Goal: Feedback & Contribution: Contribute content

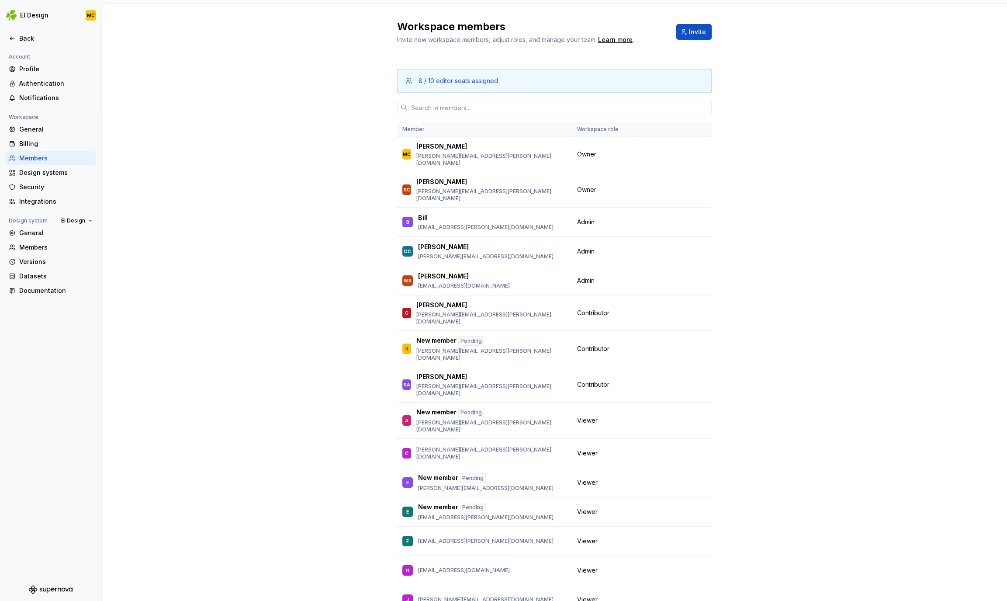
scroll to position [169, 0]
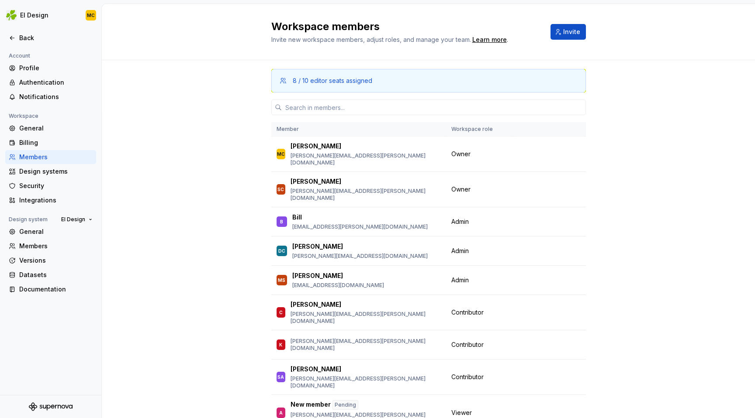
click at [31, 40] on div "Back" at bounding box center [55, 38] width 73 height 9
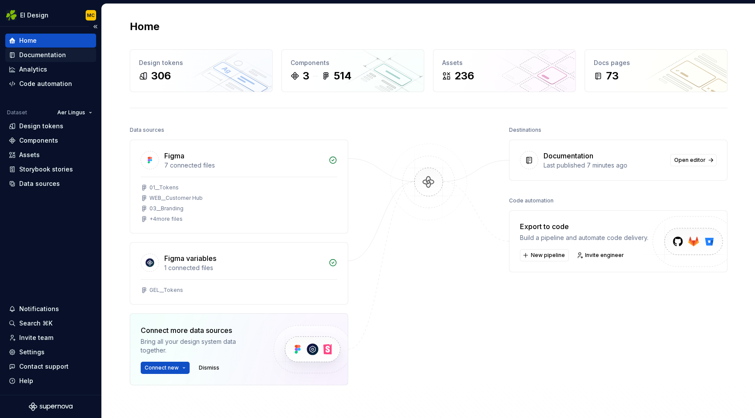
click at [62, 55] on div "Documentation" at bounding box center [42, 55] width 47 height 9
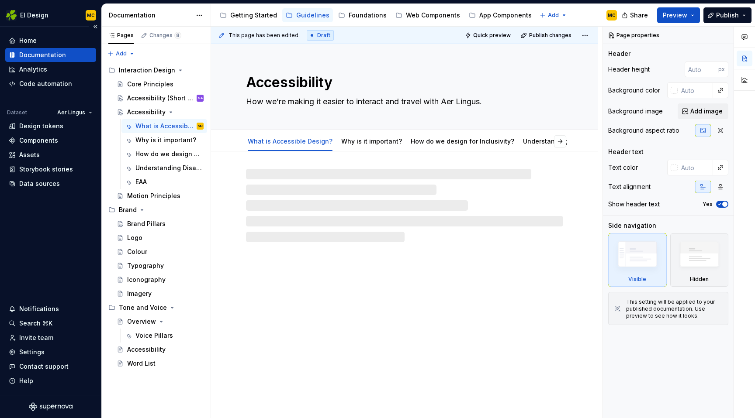
type textarea "*"
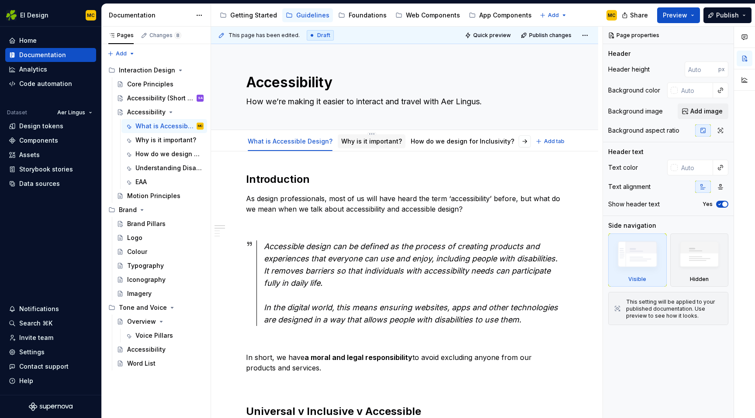
click at [356, 148] on div "Why is it important?" at bounding box center [372, 142] width 68 height 14
click at [359, 140] on link "Why is it important?" at bounding box center [371, 141] width 61 height 7
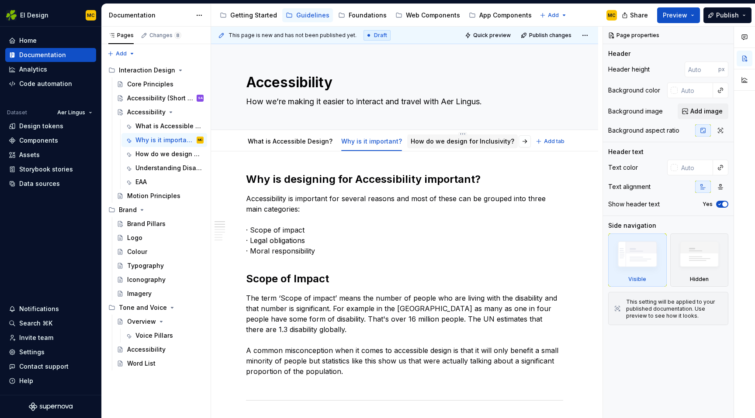
click at [440, 148] on div "How do we design for Inclusivity?" at bounding box center [462, 142] width 111 height 16
click at [434, 145] on div "How do we design for Inclusivity?" at bounding box center [463, 141] width 104 height 9
click at [433, 139] on link "How do we design for Inclusivity?" at bounding box center [463, 141] width 104 height 7
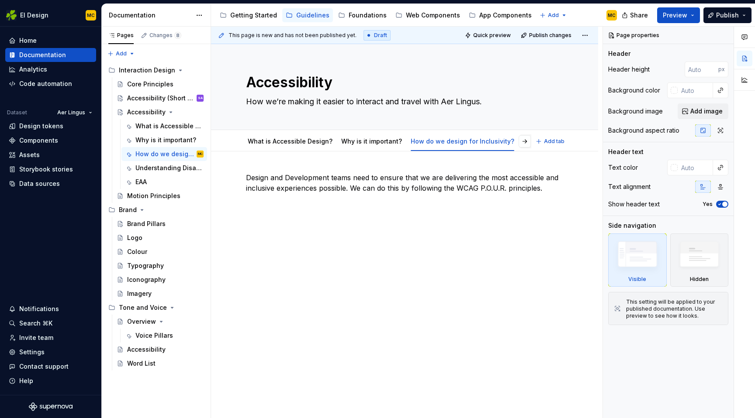
click at [523, 146] on div "Understanding Disability" at bounding box center [561, 141] width 76 height 10
click at [484, 142] on link "Understanding Disability" at bounding box center [487, 141] width 76 height 7
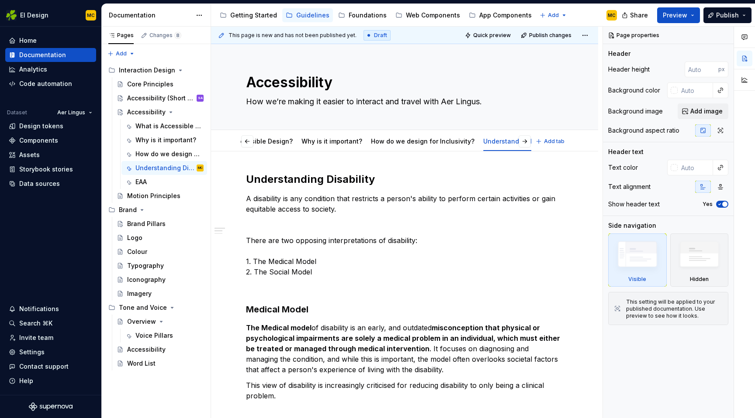
scroll to position [0, 74]
click at [533, 142] on link "EAA" at bounding box center [538, 141] width 11 height 7
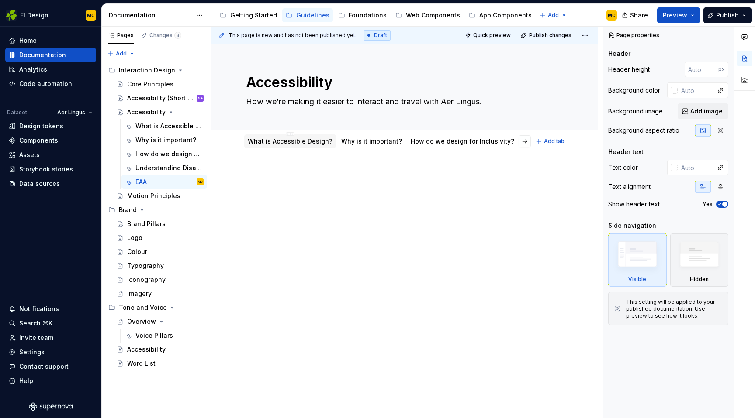
click at [303, 144] on link "What is Accessible Design?" at bounding box center [290, 141] width 85 height 7
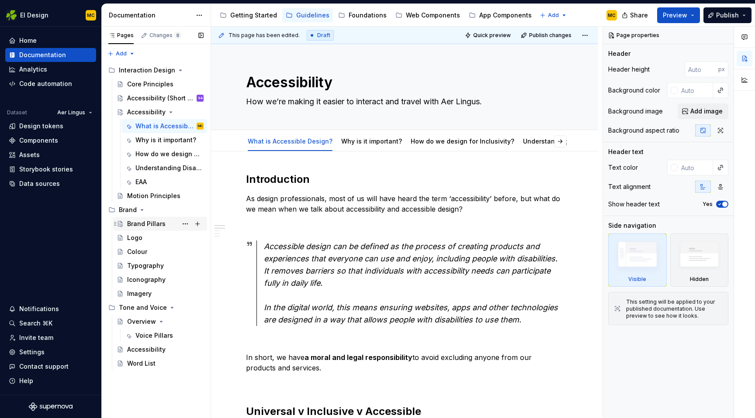
click at [148, 223] on div "Brand Pillars" at bounding box center [146, 224] width 38 height 9
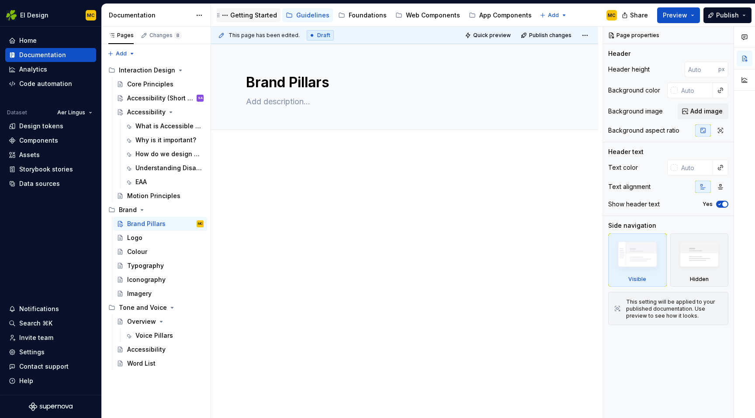
click at [257, 14] on div "Getting Started" at bounding box center [253, 15] width 47 height 9
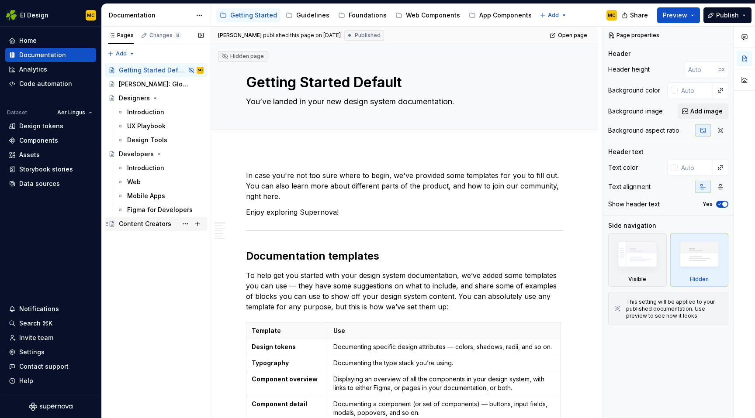
click at [163, 221] on div "Content Creators" at bounding box center [145, 224] width 52 height 9
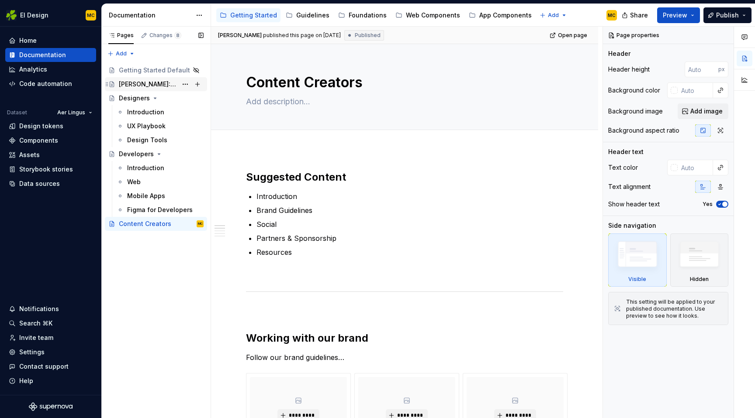
click at [136, 85] on div "[PERSON_NAME]: Global Experience Language" at bounding box center [148, 84] width 59 height 9
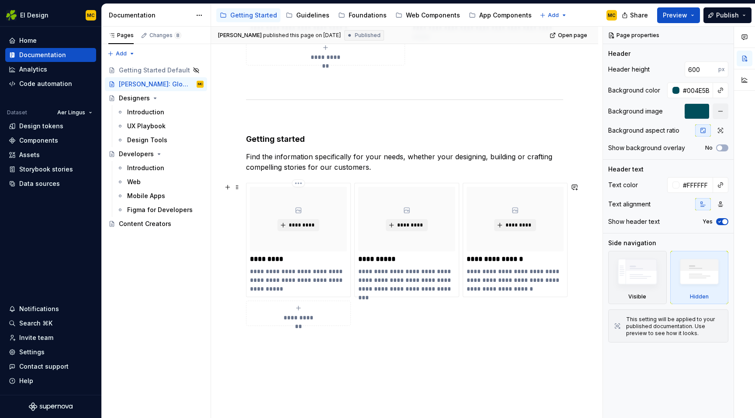
scroll to position [583, 0]
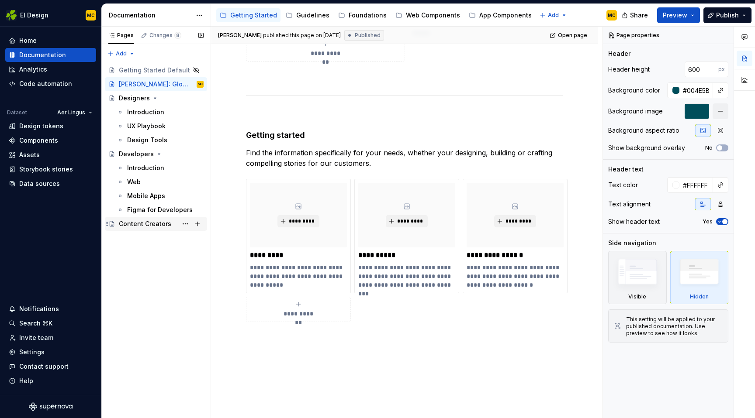
click at [149, 228] on div "Content Creators" at bounding box center [161, 224] width 85 height 12
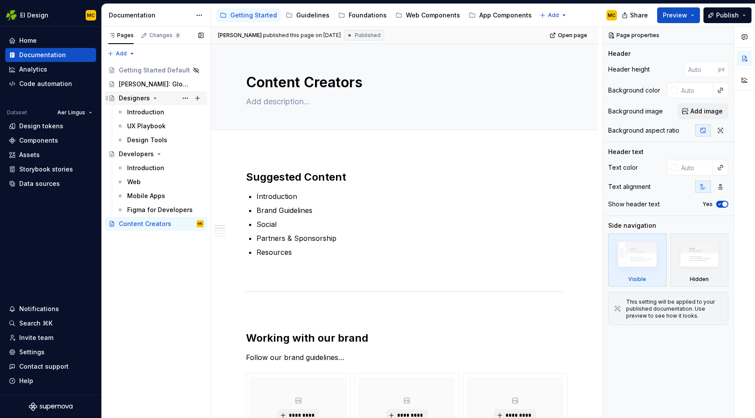
click at [124, 98] on div "Designers" at bounding box center [134, 98] width 31 height 9
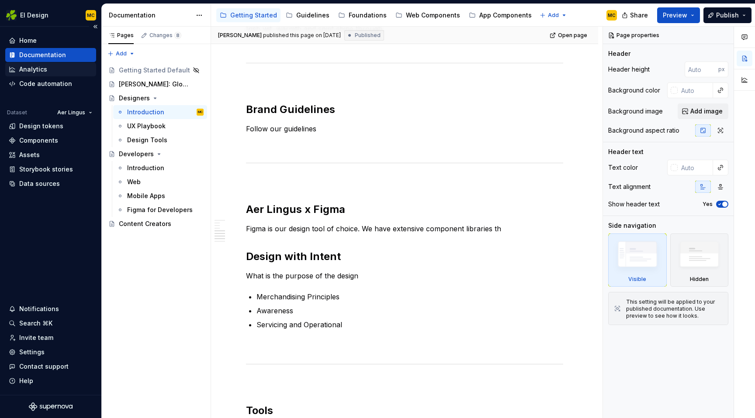
scroll to position [342, 0]
type textarea "*"
click at [43, 41] on div "Home" at bounding box center [51, 40] width 84 height 9
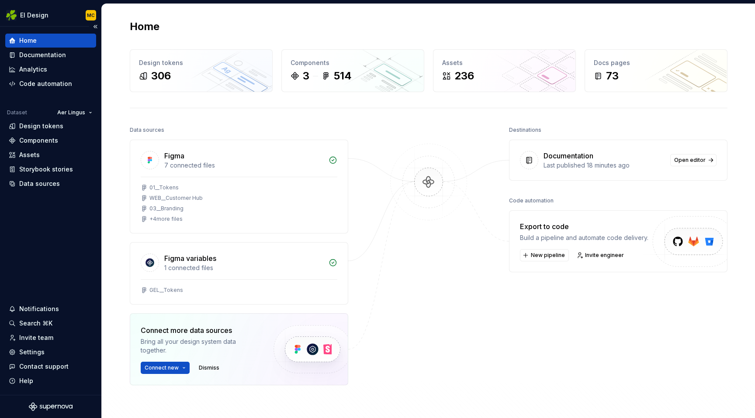
click at [70, 229] on div "Home Documentation Analytics Code automation Dataset Aer Lingus Design tokens C…" at bounding box center [50, 211] width 101 height 369
click at [38, 350] on div "Settings" at bounding box center [31, 352] width 25 height 9
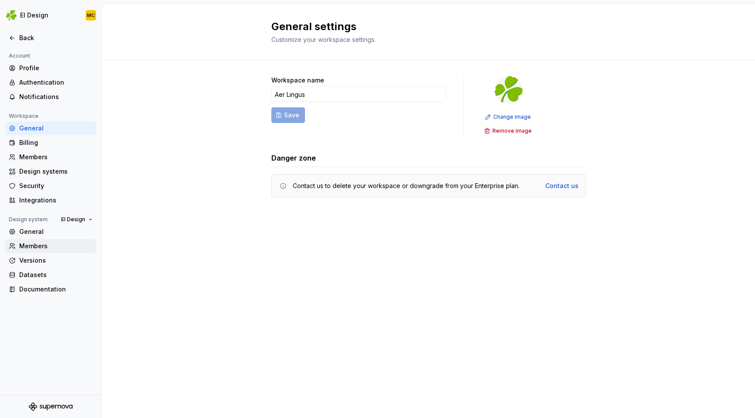
click at [37, 245] on div "Members" at bounding box center [55, 246] width 73 height 9
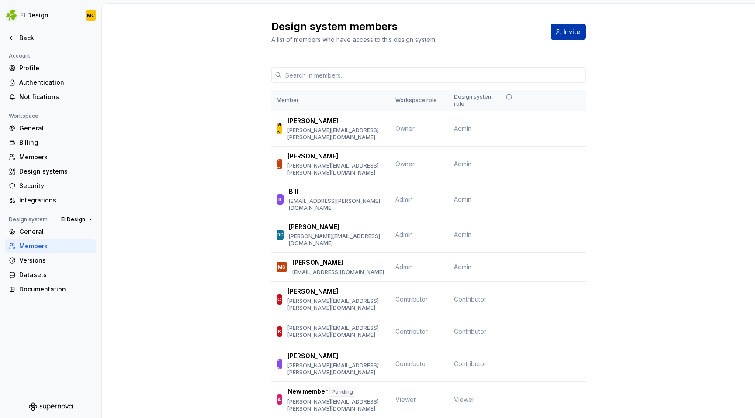
click at [570, 31] on span "Invite" at bounding box center [571, 32] width 17 height 9
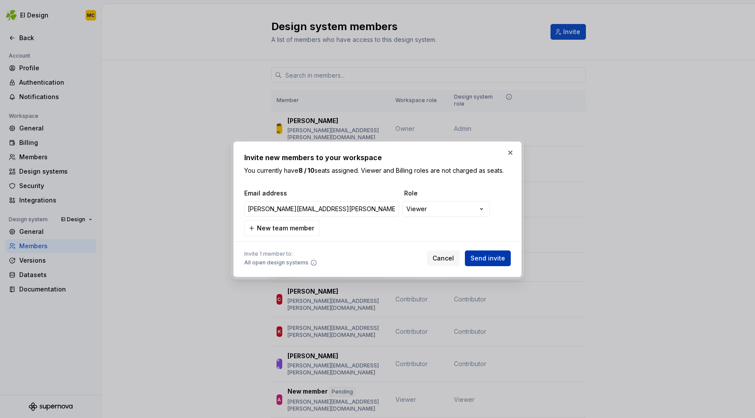
type input "[PERSON_NAME][EMAIL_ADDRESS][PERSON_NAME][DOMAIN_NAME]"
click at [508, 256] on button "Send invite" at bounding box center [488, 259] width 46 height 16
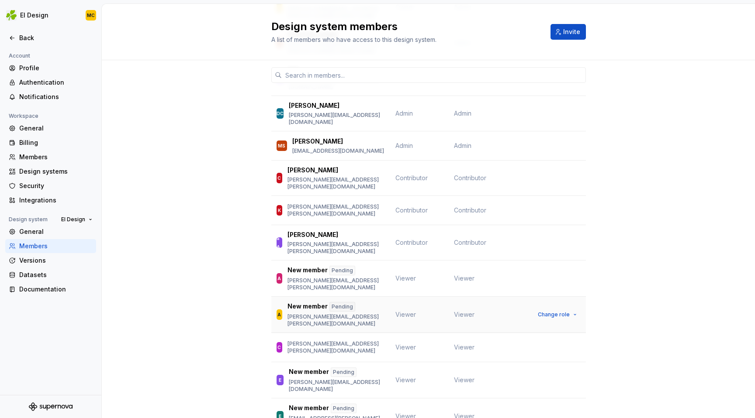
scroll to position [102, 0]
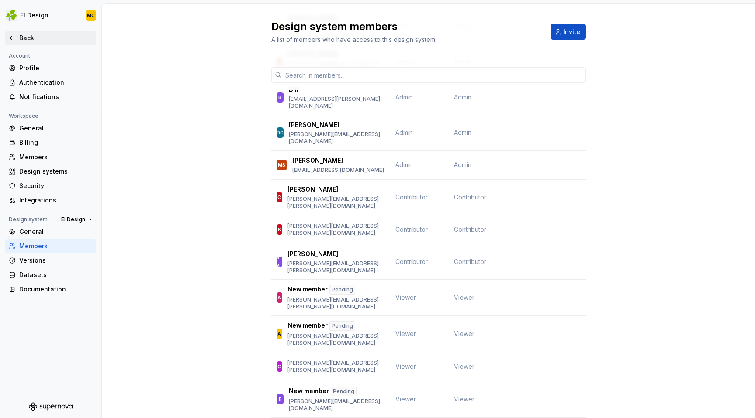
click at [25, 38] on div "Back" at bounding box center [55, 38] width 73 height 9
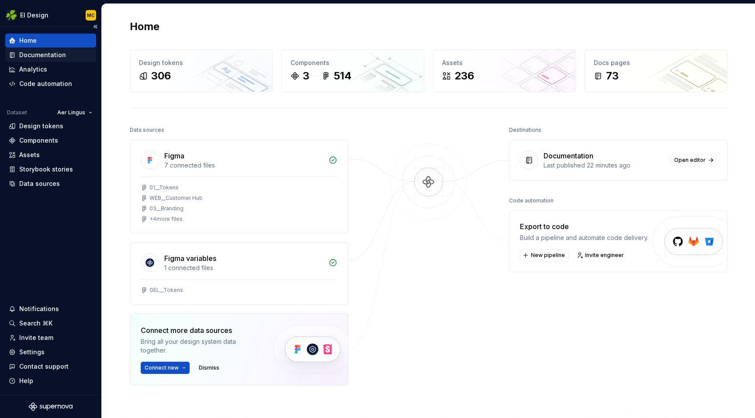
click at [35, 55] on div "Documentation" at bounding box center [42, 55] width 47 height 9
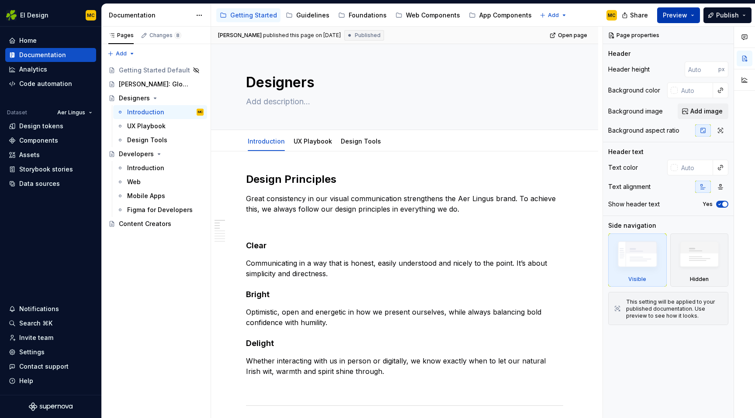
click at [697, 13] on button "Preview" at bounding box center [678, 15] width 43 height 16
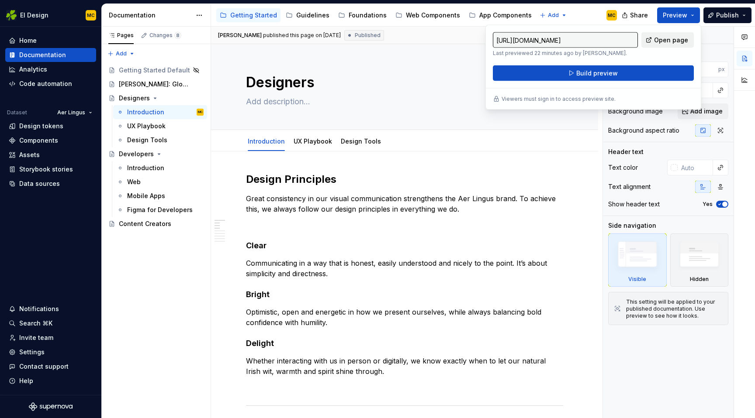
click at [673, 40] on span "Open page" at bounding box center [671, 40] width 34 height 9
click at [150, 299] on div "Pages Changes 8 Add Accessibility guide for tree Page tree. Navigate the tree w…" at bounding box center [155, 223] width 109 height 392
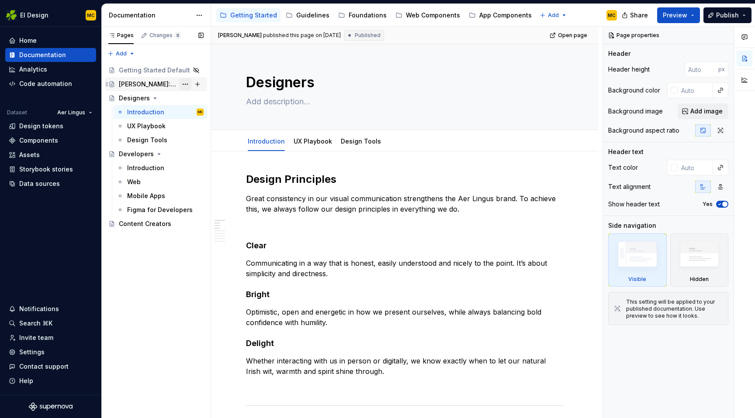
click at [187, 85] on button "Page tree" at bounding box center [185, 84] width 12 height 12
click at [201, 256] on div "Pages Changes 8 Add Accessibility guide for tree Page tree. Navigate the tree w…" at bounding box center [155, 223] width 109 height 392
click at [186, 222] on button "Page tree" at bounding box center [185, 224] width 12 height 12
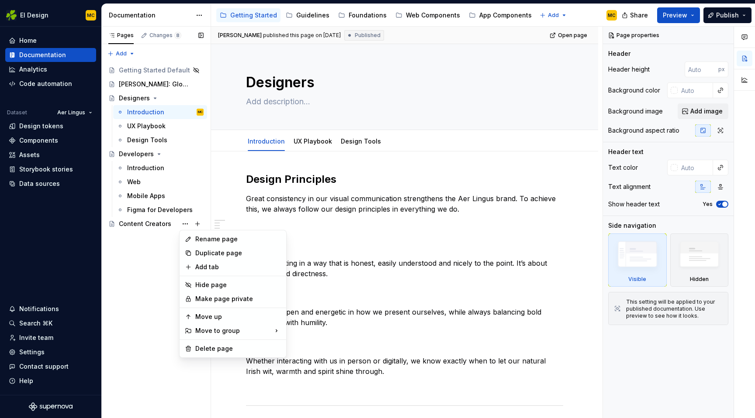
click at [159, 268] on div "Pages Changes 8 Add Accessibility guide for tree Page tree. Navigate the tree w…" at bounding box center [155, 223] width 109 height 392
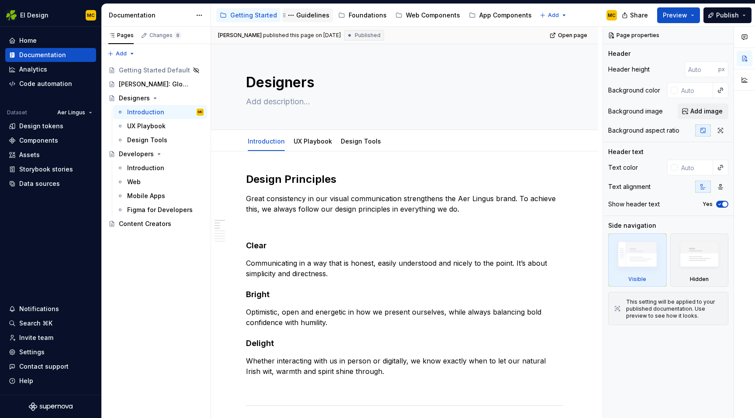
click at [307, 15] on div "Guidelines" at bounding box center [312, 15] width 33 height 9
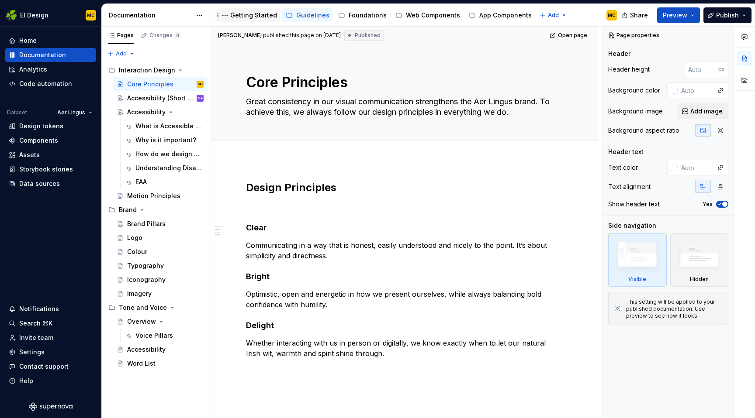
click at [258, 17] on div "Getting Started" at bounding box center [253, 15] width 47 height 9
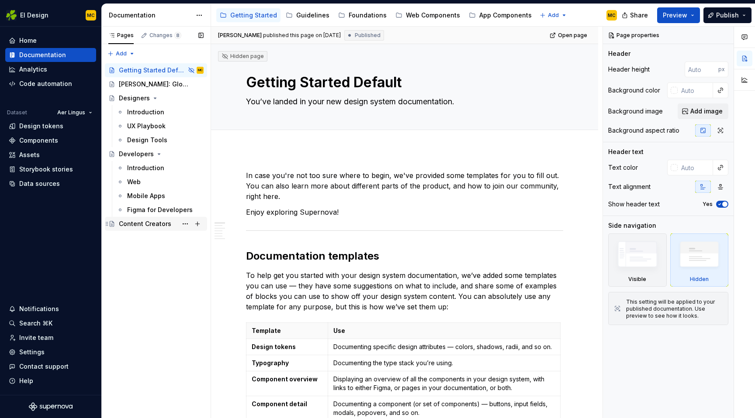
click at [141, 224] on div "Content Creators" at bounding box center [145, 224] width 52 height 9
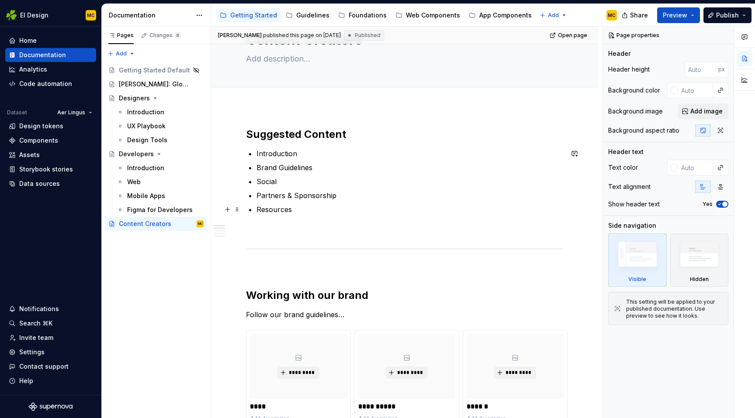
scroll to position [44, 0]
click at [293, 177] on p "Social" at bounding box center [409, 180] width 307 height 10
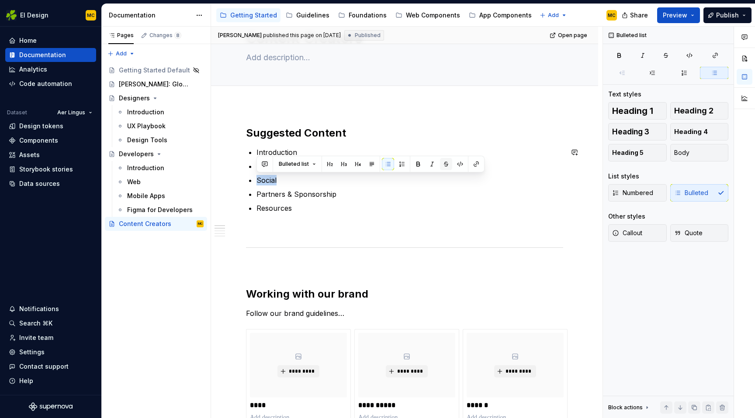
click at [446, 166] on button "button" at bounding box center [446, 164] width 12 height 12
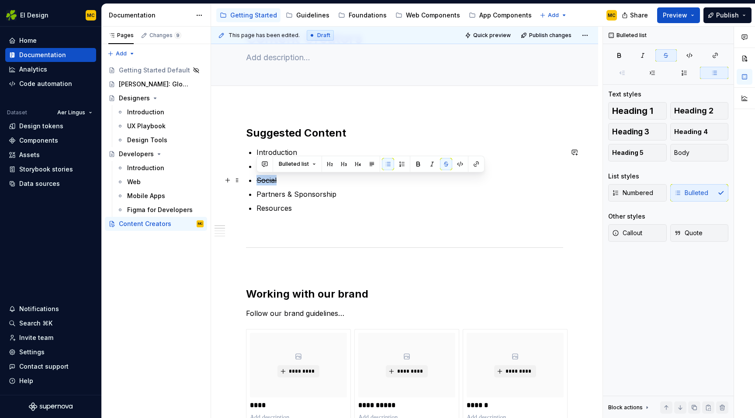
click at [435, 182] on p "Social" at bounding box center [409, 180] width 307 height 10
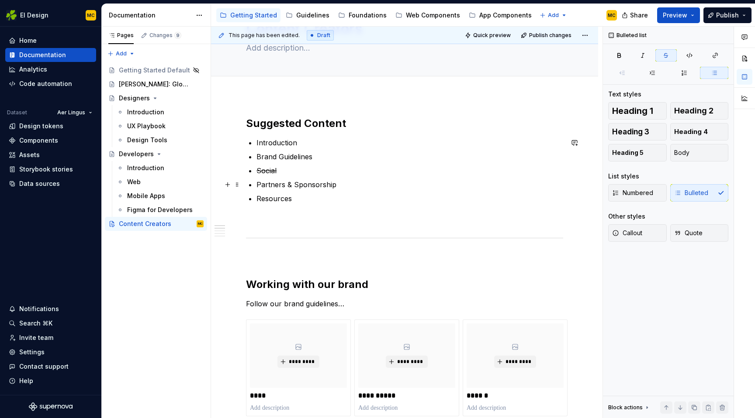
scroll to position [56, 0]
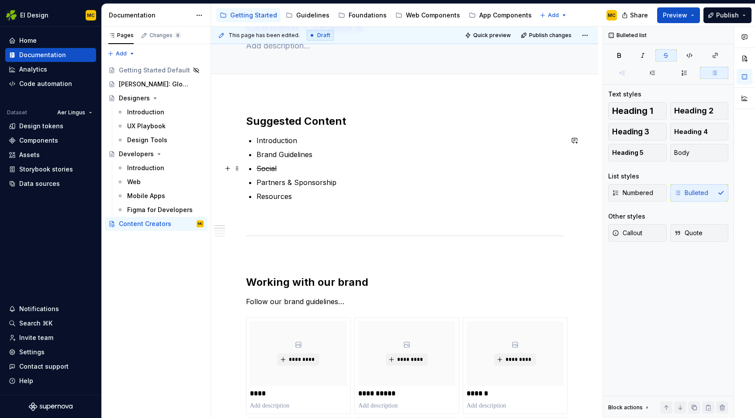
click at [301, 169] on p "Social" at bounding box center [409, 168] width 307 height 10
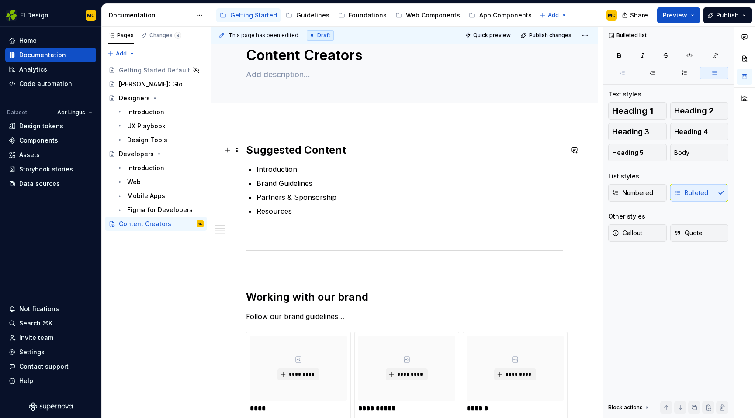
scroll to position [0, 0]
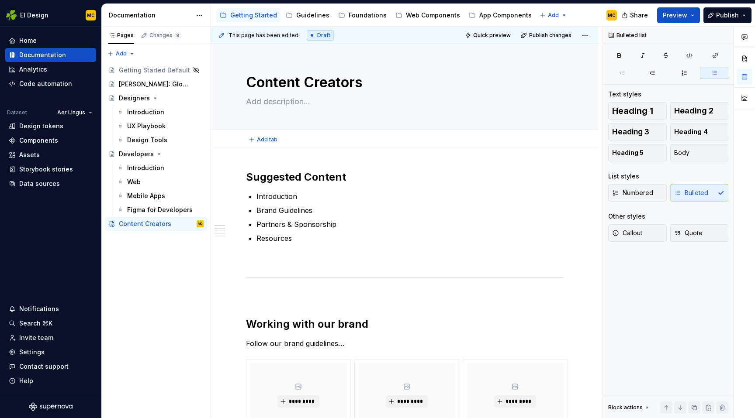
type textarea "*"
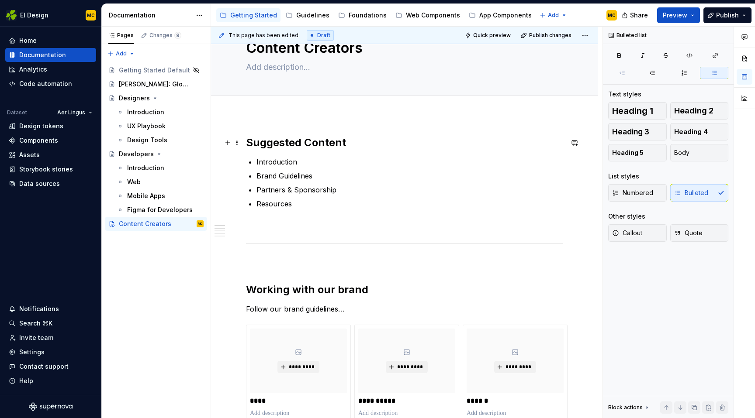
scroll to position [36, 0]
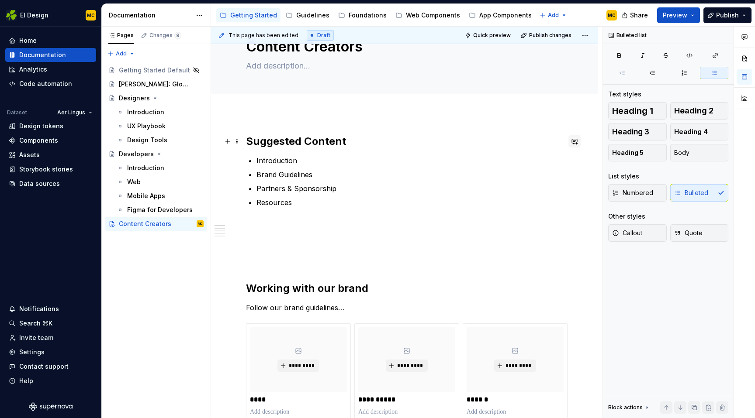
click at [579, 140] on button "button" at bounding box center [574, 141] width 12 height 12
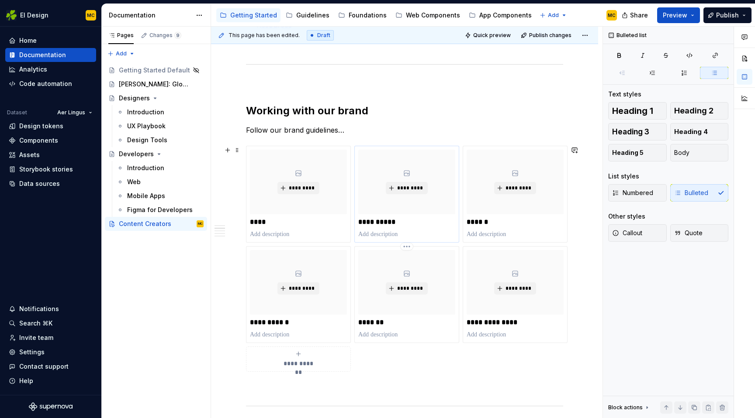
scroll to position [221, 0]
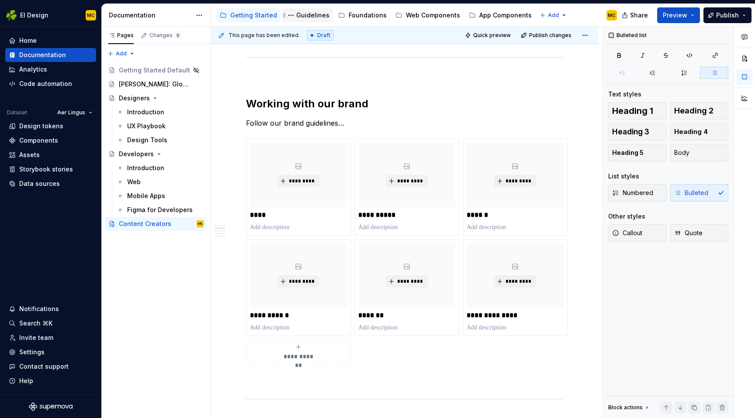
click at [307, 18] on div "Guidelines" at bounding box center [312, 15] width 33 height 9
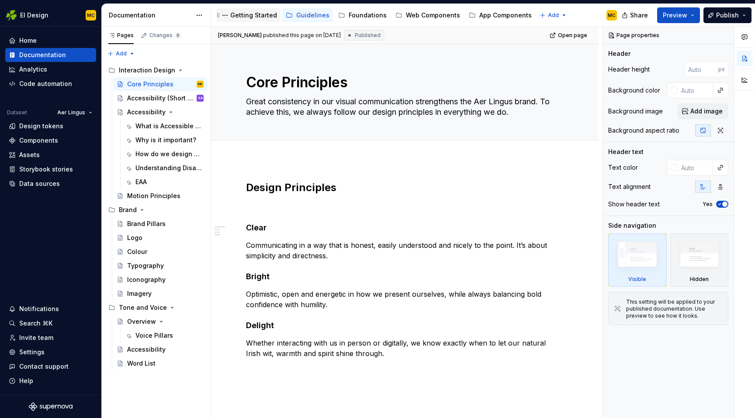
click at [265, 16] on div "Getting Started" at bounding box center [253, 15] width 47 height 9
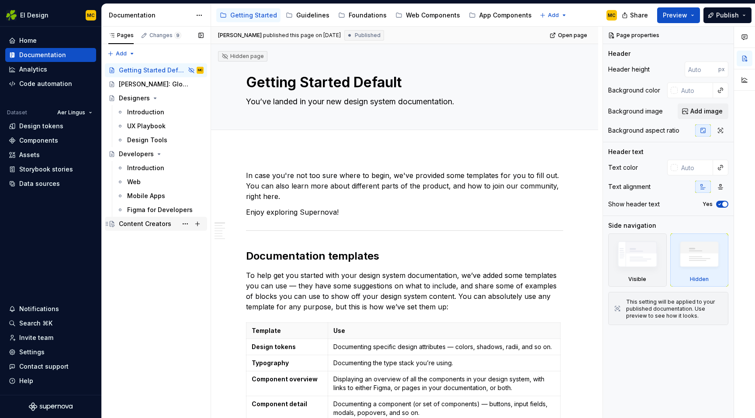
click at [142, 221] on div "Content Creators" at bounding box center [145, 224] width 52 height 9
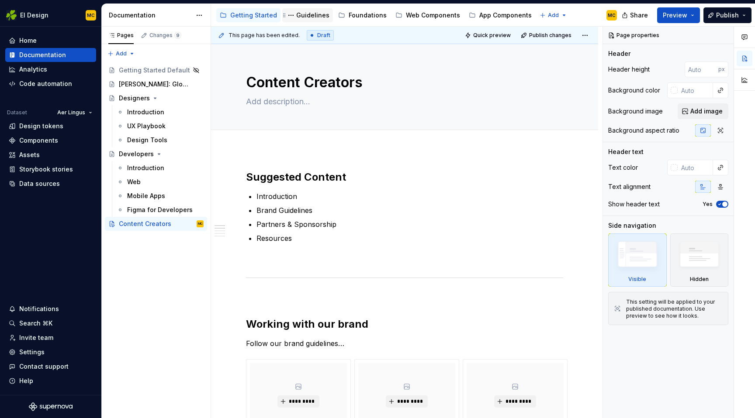
click at [309, 17] on div "Guidelines" at bounding box center [312, 15] width 33 height 9
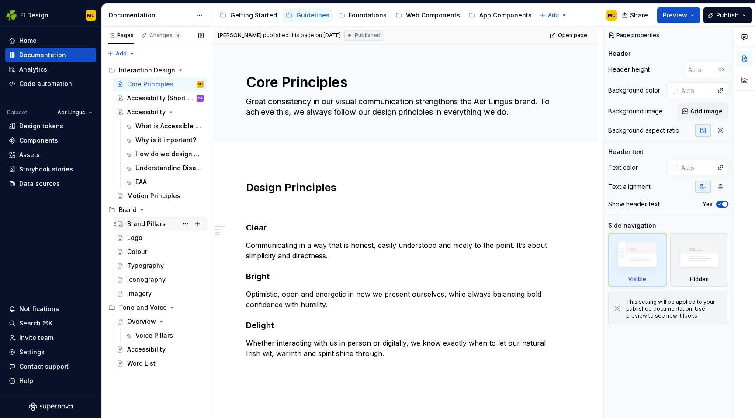
click at [150, 223] on div "Brand Pillars" at bounding box center [146, 224] width 38 height 9
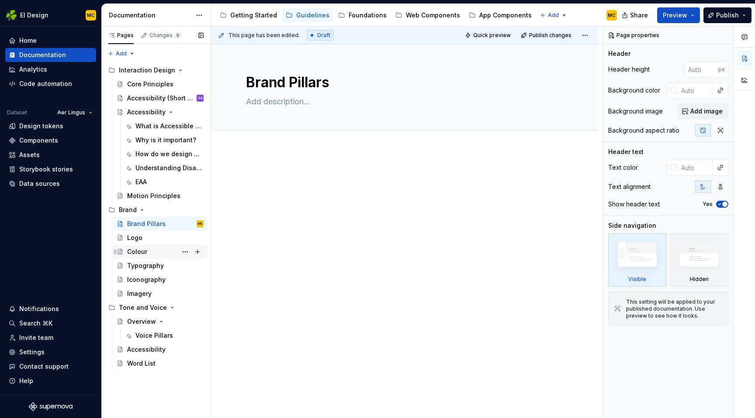
click at [151, 247] on div "Colour" at bounding box center [165, 252] width 76 height 12
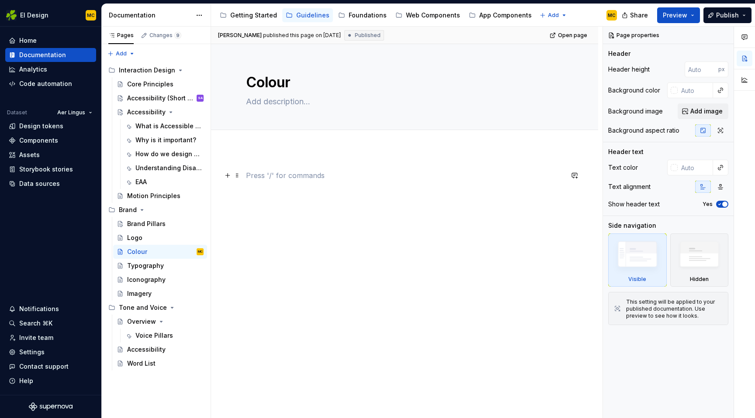
click at [267, 174] on p at bounding box center [404, 175] width 317 height 10
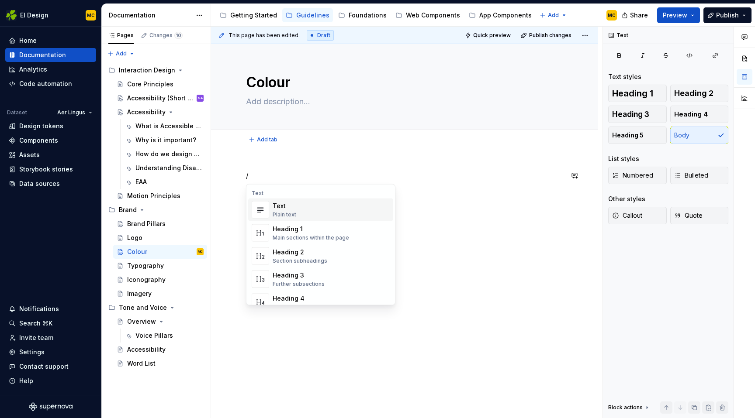
type textarea "*"
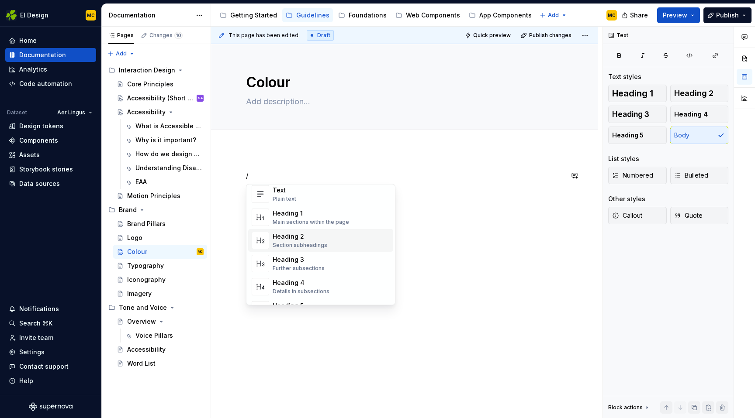
click at [324, 241] on div "Heading 2" at bounding box center [300, 236] width 55 height 9
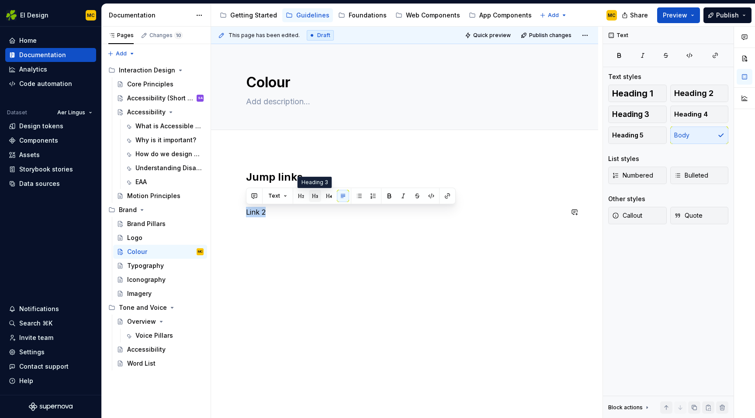
click at [313, 195] on button "button" at bounding box center [315, 196] width 12 height 12
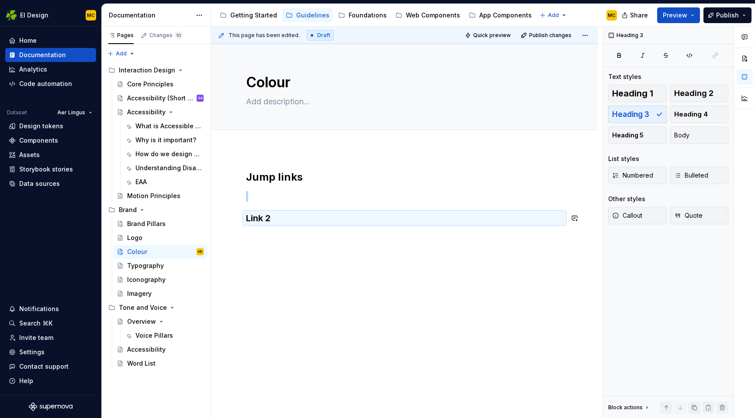
click at [294, 238] on div "Jump links Link 2" at bounding box center [404, 254] width 387 height 211
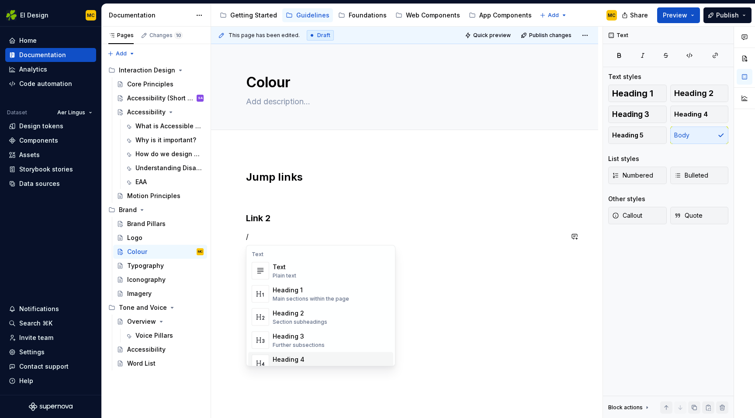
click at [309, 354] on span "Heading 4 Details in subsections" at bounding box center [320, 363] width 145 height 23
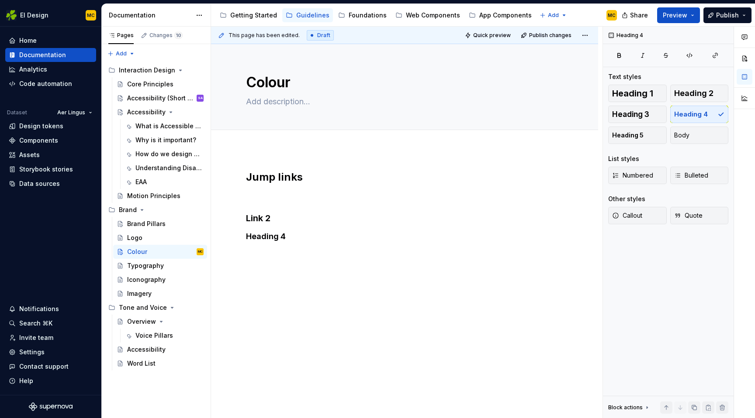
click at [352, 302] on div "Jump links Link 2 Heading 4" at bounding box center [404, 263] width 387 height 228
click at [694, 11] on button "Preview" at bounding box center [678, 15] width 43 height 16
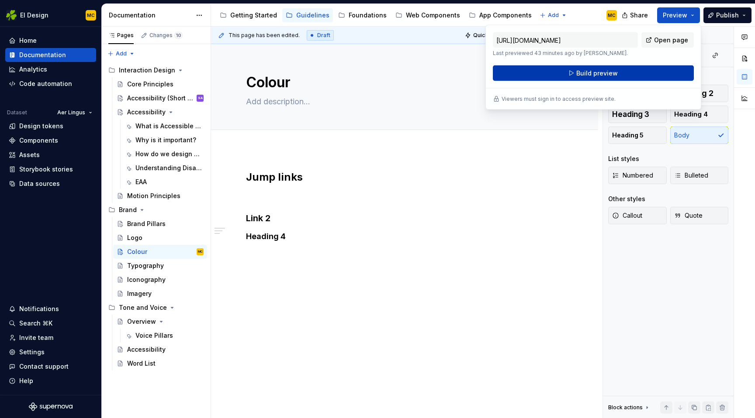
click at [648, 70] on button "Build preview" at bounding box center [593, 74] width 201 height 16
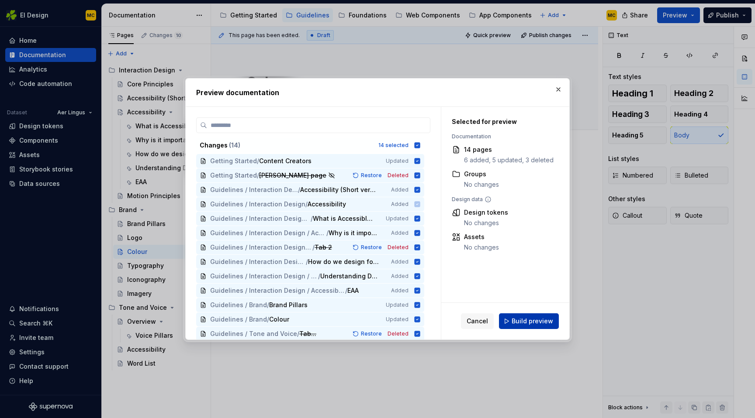
click at [542, 319] on span "Build preview" at bounding box center [531, 321] width 41 height 9
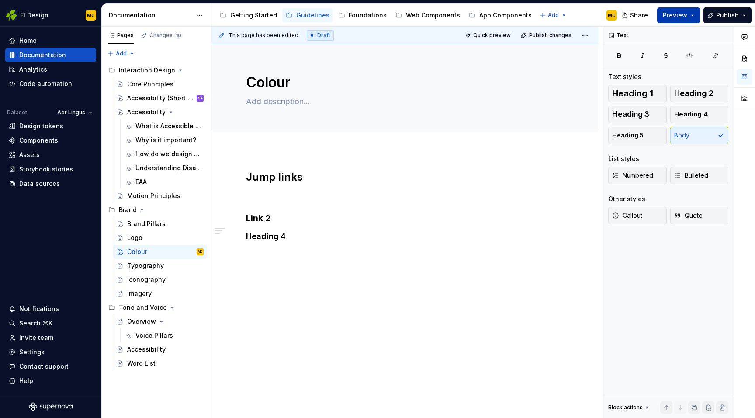
click at [694, 16] on button "Preview" at bounding box center [678, 15] width 43 height 16
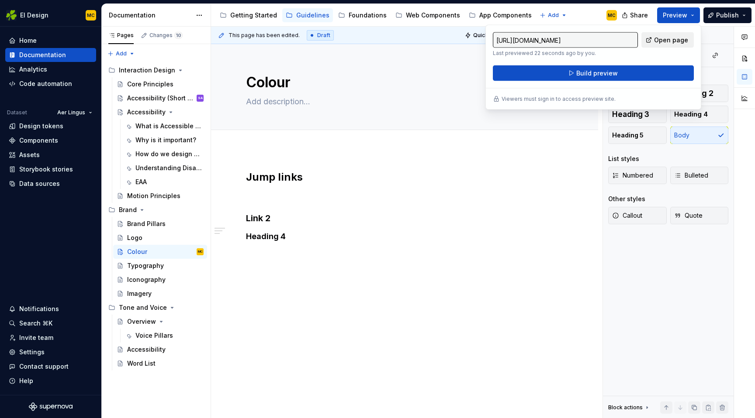
click at [675, 39] on span "Open page" at bounding box center [671, 40] width 34 height 9
click at [349, 15] on div "Foundations" at bounding box center [368, 15] width 38 height 9
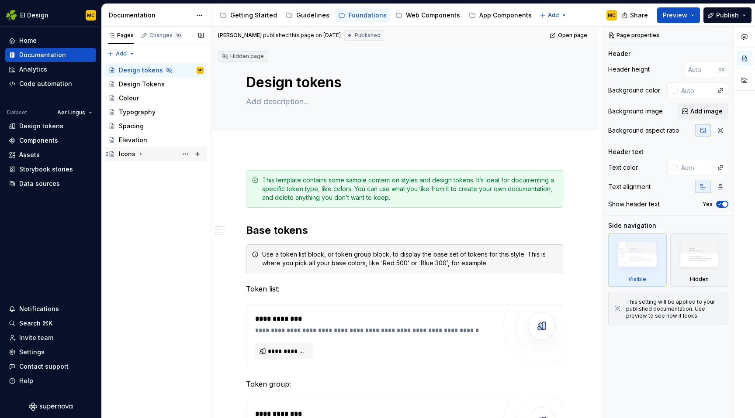
click at [126, 152] on div "Icons" at bounding box center [127, 154] width 17 height 9
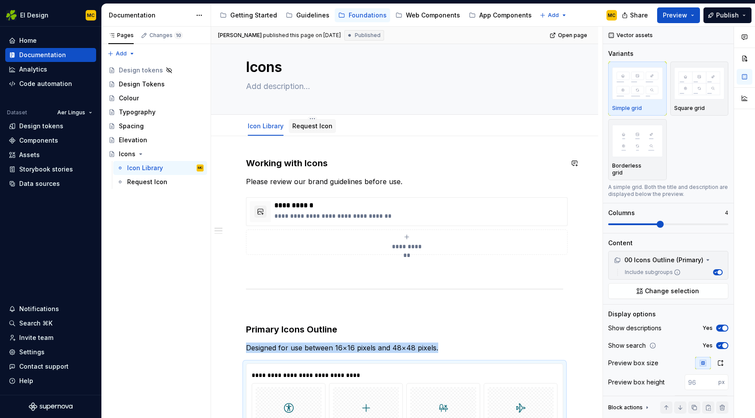
scroll to position [14, 0]
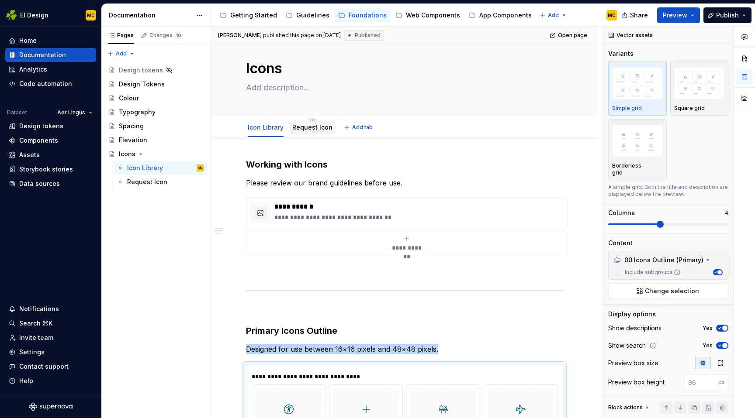
click at [312, 127] on link "Request Icon" at bounding box center [312, 127] width 40 height 7
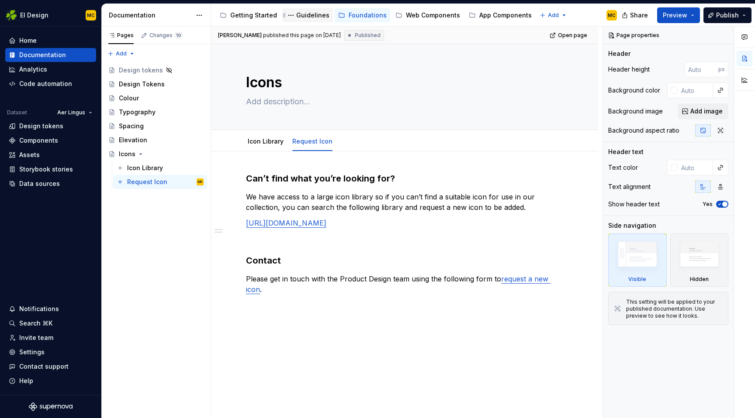
click at [306, 17] on div "Guidelines" at bounding box center [312, 15] width 33 height 9
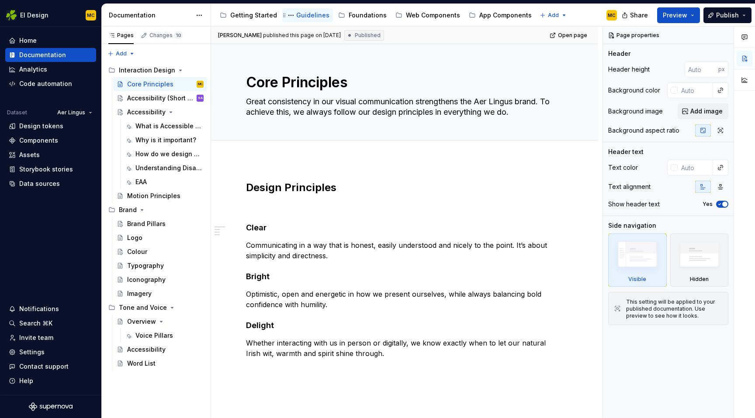
click at [299, 16] on div "Guidelines" at bounding box center [312, 15] width 33 height 9
click at [145, 252] on div "Colour" at bounding box center [137, 252] width 20 height 9
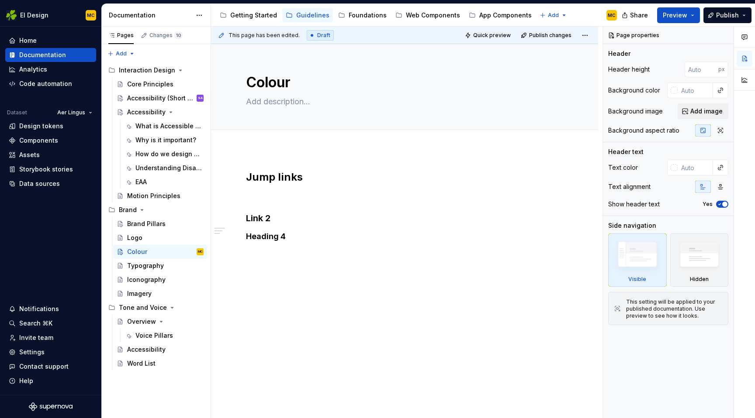
click at [306, 276] on div "Jump links Link 2 Heading 4" at bounding box center [404, 272] width 387 height 246
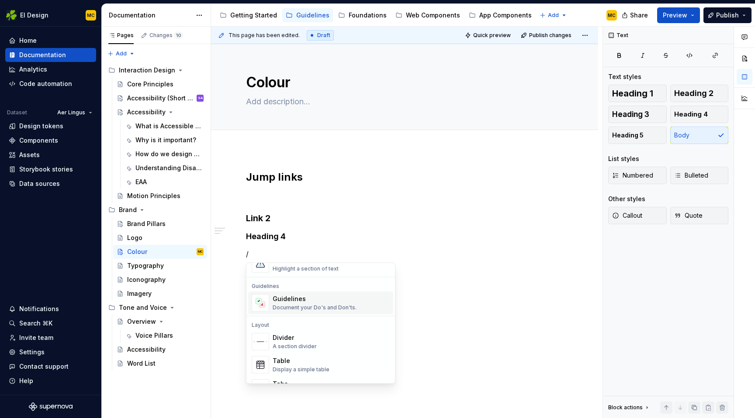
scroll to position [239, 0]
click at [301, 301] on div "Document your Do's and Don'ts." at bounding box center [315, 301] width 84 height 7
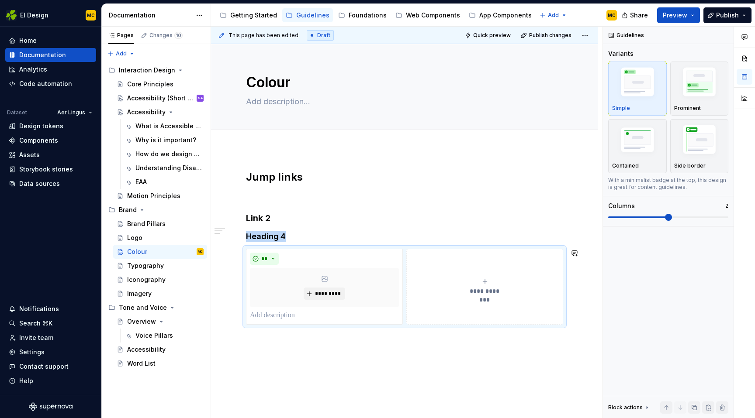
click at [297, 347] on div "**********" at bounding box center [404, 304] width 387 height 311
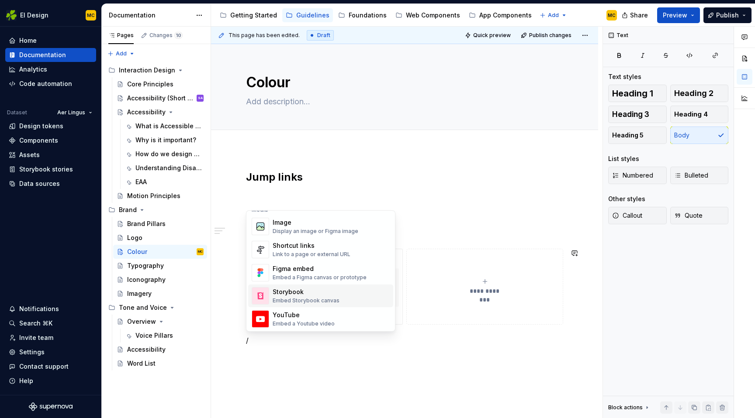
scroll to position [376, 0]
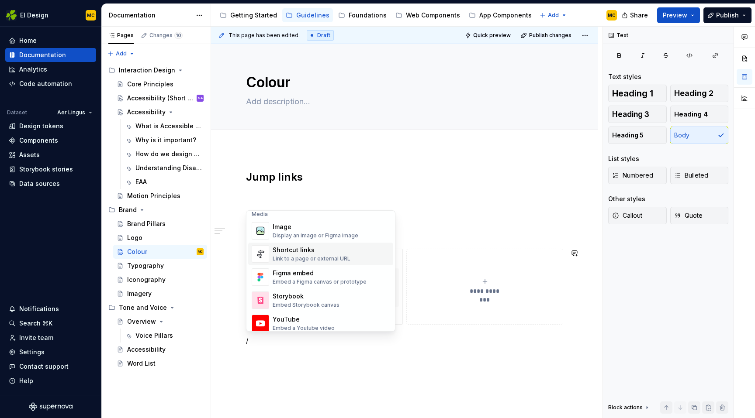
click at [312, 255] on div "Shortcut links Link to a page or external URL" at bounding box center [312, 254] width 78 height 17
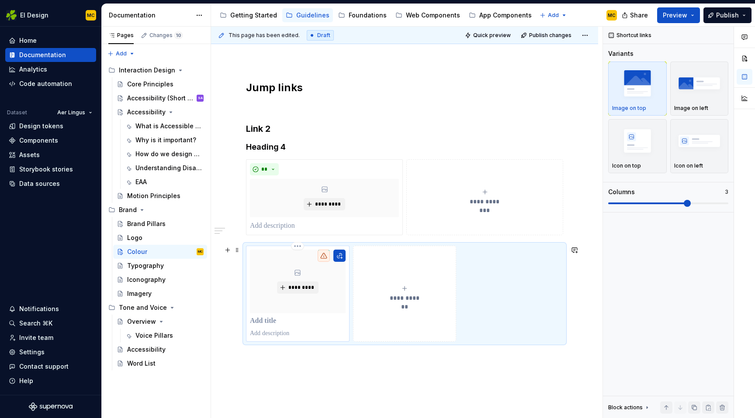
scroll to position [91, 0]
click at [344, 253] on button "button" at bounding box center [339, 255] width 12 height 12
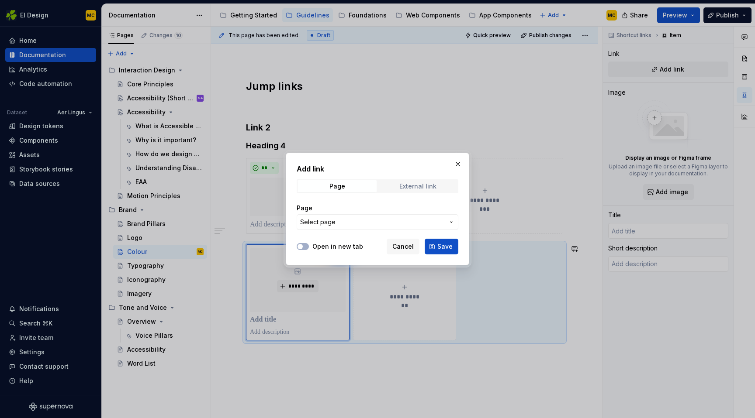
click at [406, 185] on div "External link" at bounding box center [417, 186] width 37 height 7
click at [335, 184] on div "Page" at bounding box center [337, 186] width 16 height 7
click at [429, 223] on span "Select page" at bounding box center [372, 222] width 144 height 9
drag, startPoint x: 384, startPoint y: 255, endPoint x: 388, endPoint y: 250, distance: 5.9
click at [384, 255] on div "Add link Page External link Page Select page Open in new tab Cancel Save" at bounding box center [377, 209] width 755 height 418
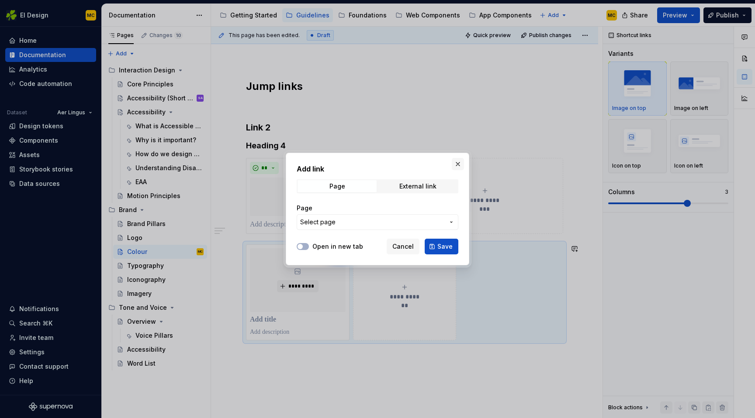
click at [454, 163] on button "button" at bounding box center [458, 164] width 12 height 12
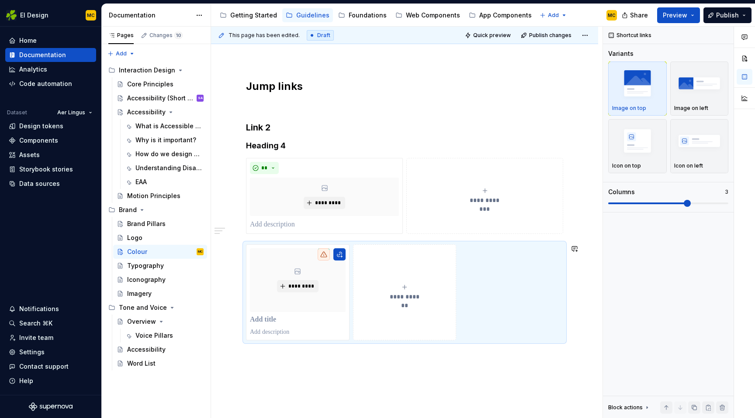
scroll to position [114, 0]
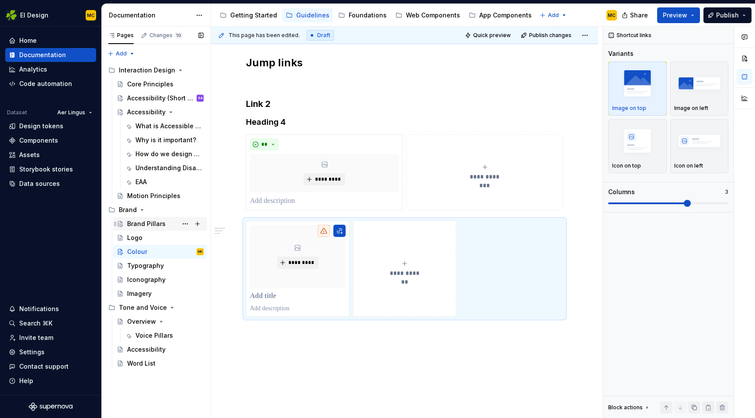
click at [156, 226] on div "Brand Pillars" at bounding box center [146, 224] width 38 height 9
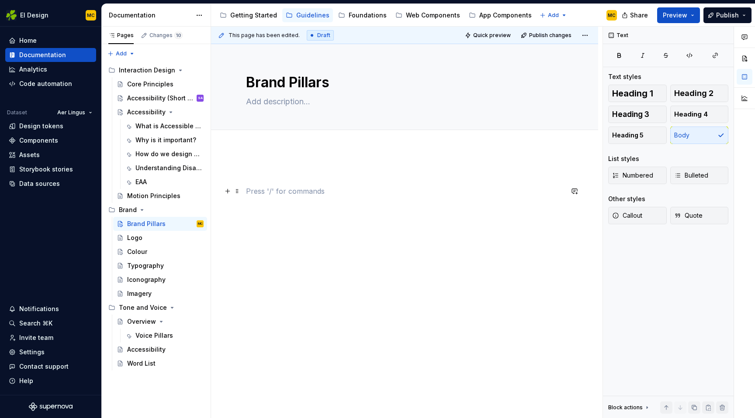
click at [275, 193] on p at bounding box center [404, 191] width 317 height 10
click at [162, 233] on div "Logo" at bounding box center [165, 238] width 76 height 12
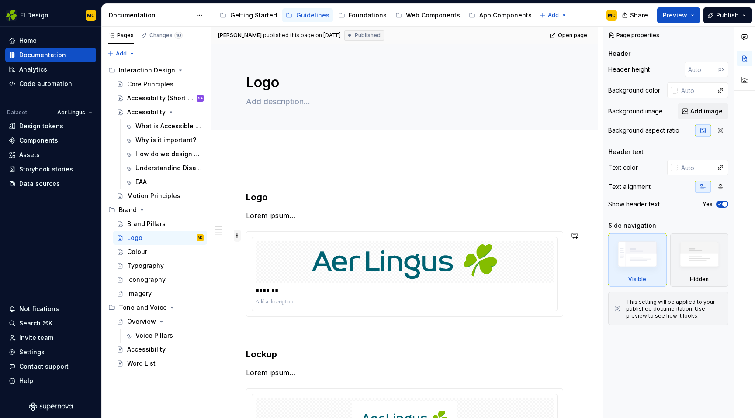
click at [240, 236] on span at bounding box center [237, 236] width 7 height 12
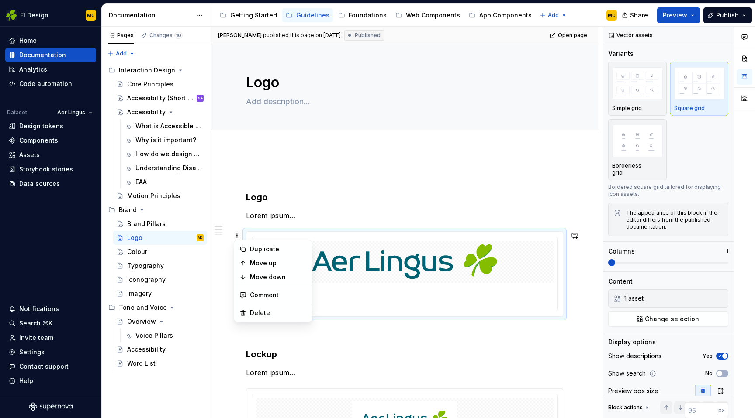
click at [263, 174] on p at bounding box center [404, 175] width 317 height 10
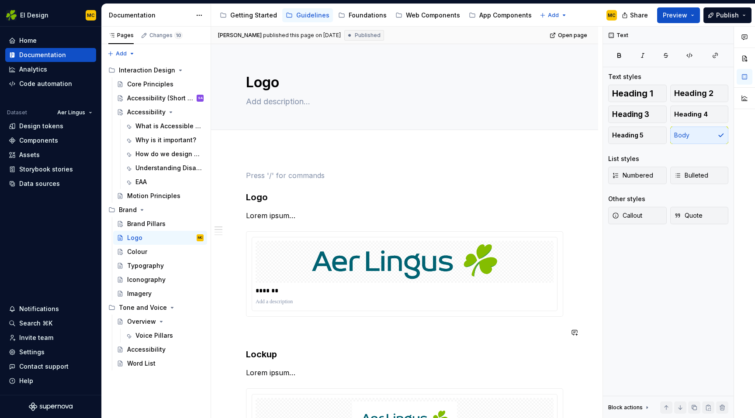
scroll to position [36, 0]
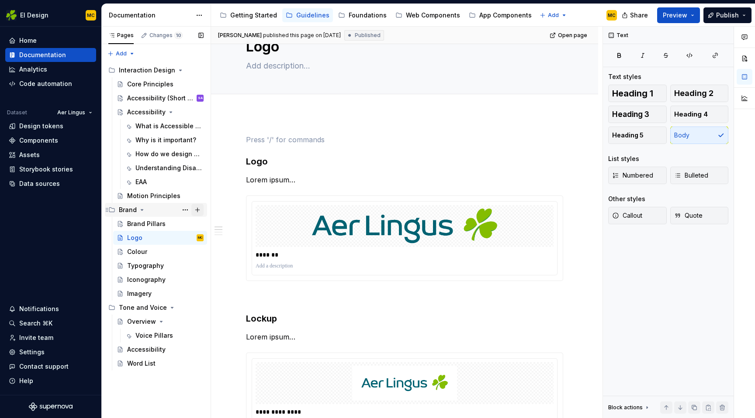
click at [200, 210] on button "Page tree" at bounding box center [197, 210] width 12 height 12
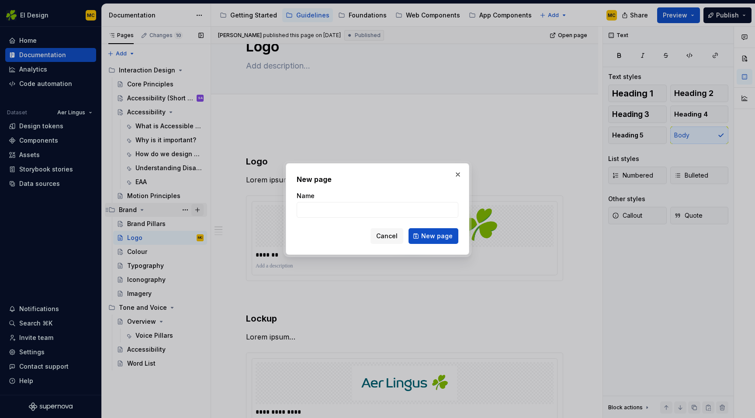
type textarea "*"
type input "Placeholder"
click button "New page" at bounding box center [433, 236] width 50 height 16
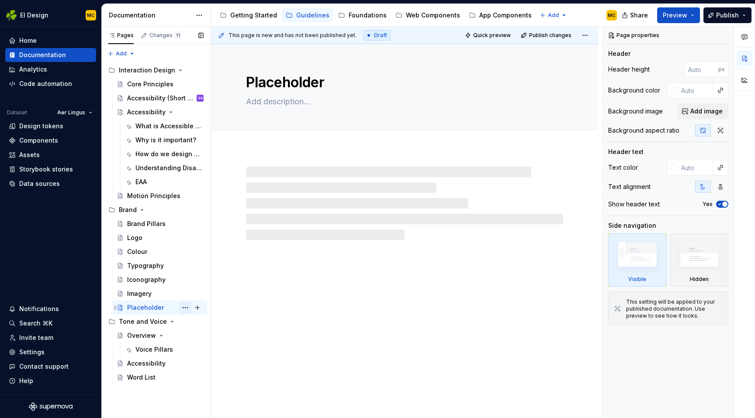
click at [184, 305] on button "Page tree" at bounding box center [185, 308] width 12 height 12
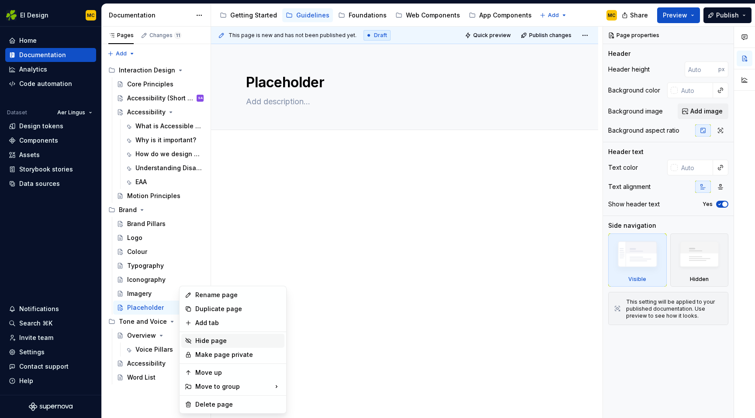
click at [214, 338] on div "Hide page" at bounding box center [238, 341] width 86 height 9
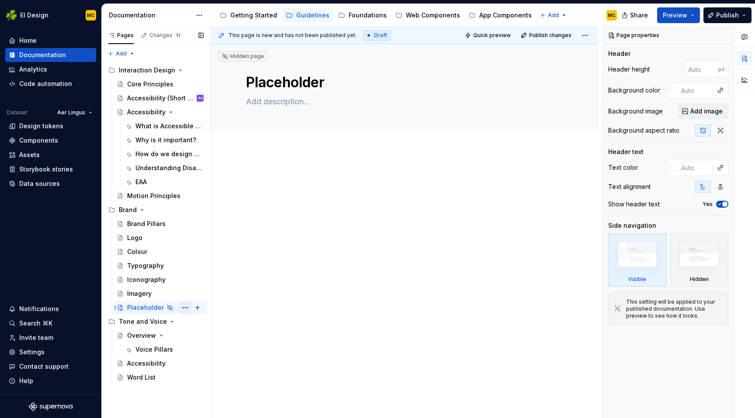
click at [187, 306] on button "Page tree" at bounding box center [185, 308] width 12 height 12
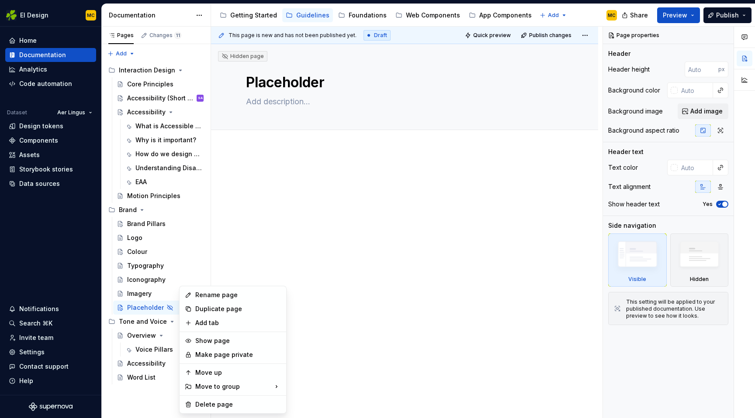
click at [367, 324] on html "EI Design MC Home Documentation Analytics Code automation Dataset Aer Lingus De…" at bounding box center [377, 209] width 755 height 418
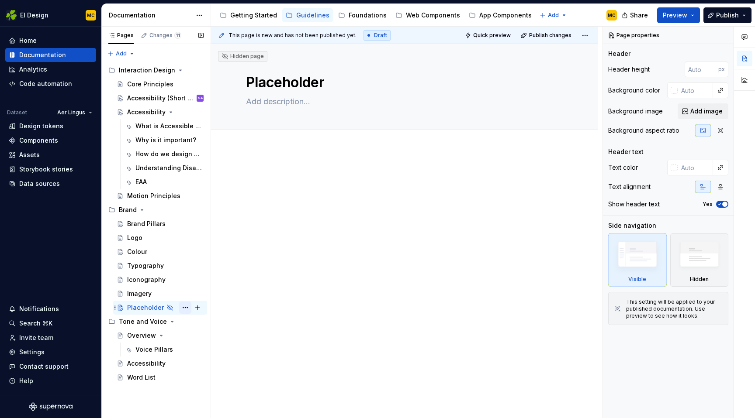
click at [180, 307] on button "Page tree" at bounding box center [185, 308] width 12 height 12
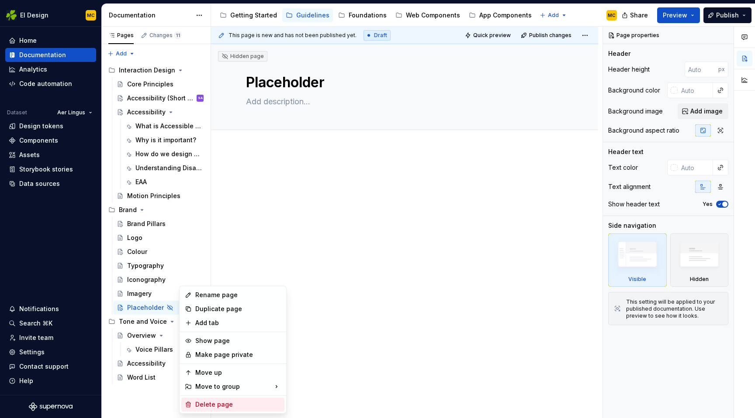
click at [202, 401] on div "Delete page" at bounding box center [238, 405] width 86 height 9
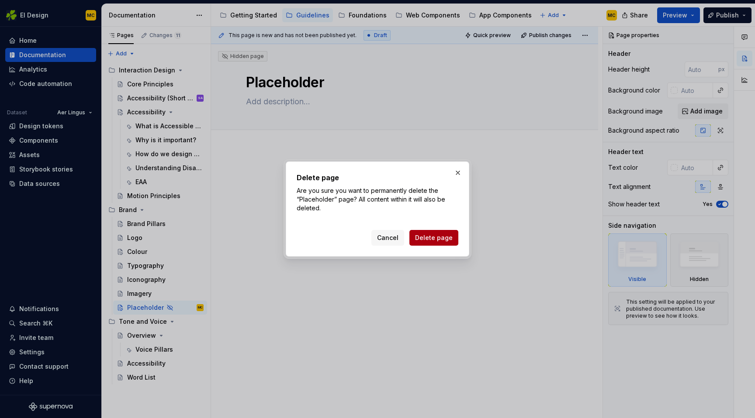
click at [436, 239] on span "Delete page" at bounding box center [434, 238] width 38 height 9
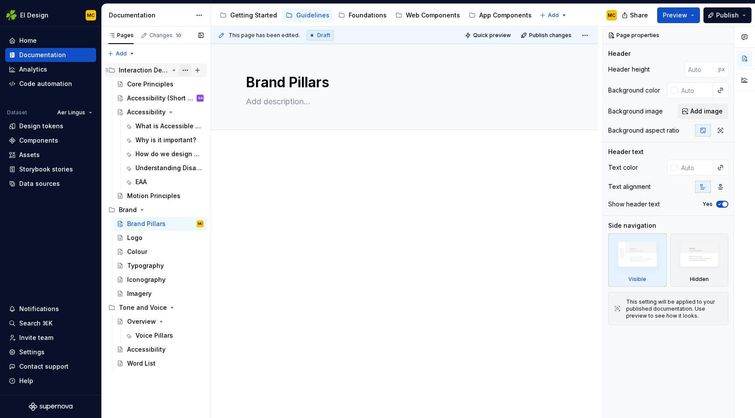
click at [185, 71] on button "Page tree" at bounding box center [185, 70] width 12 height 12
click at [289, 266] on html "EI Design MC Home Documentation Analytics Code automation Dataset Aer Lingus De…" at bounding box center [377, 209] width 755 height 418
click at [189, 210] on button "Page tree" at bounding box center [185, 210] width 12 height 12
click at [400, 258] on html "EI Design MC Home Documentation Analytics Code automation Dataset Aer Lingus De…" at bounding box center [377, 209] width 755 height 418
click at [396, 17] on button "Page tree" at bounding box center [400, 15] width 10 height 10
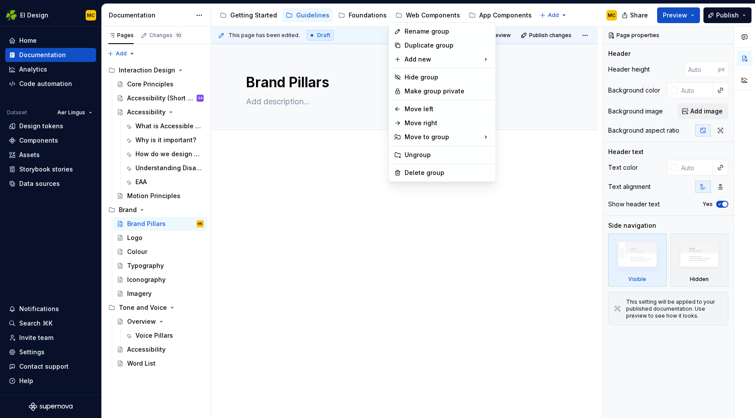
click at [325, 163] on html "EI Design MC Home Documentation Analytics Code automation Dataset Aer Lingus De…" at bounding box center [377, 209] width 755 height 418
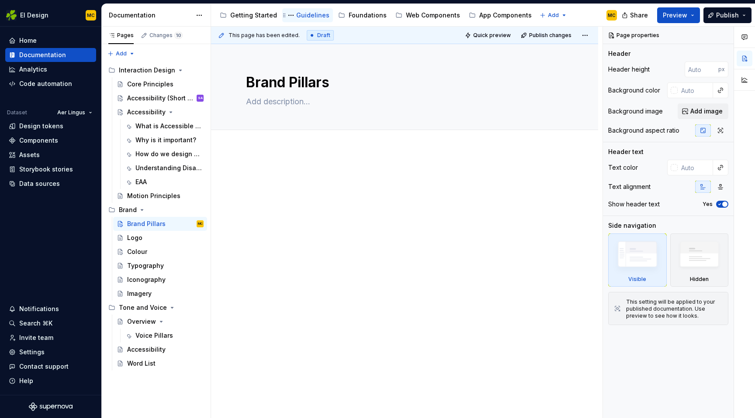
click at [311, 13] on div "Guidelines" at bounding box center [312, 15] width 33 height 9
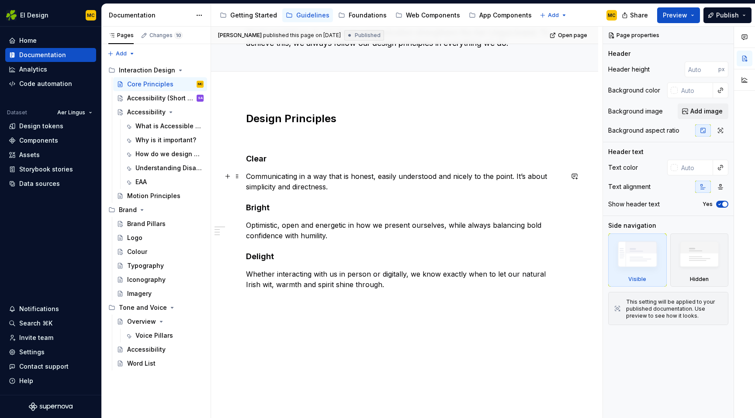
scroll to position [71, 0]
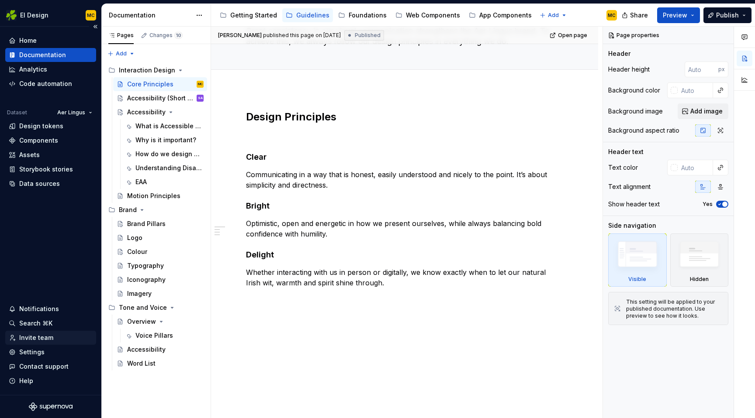
click at [33, 340] on div "Invite team" at bounding box center [36, 338] width 34 height 9
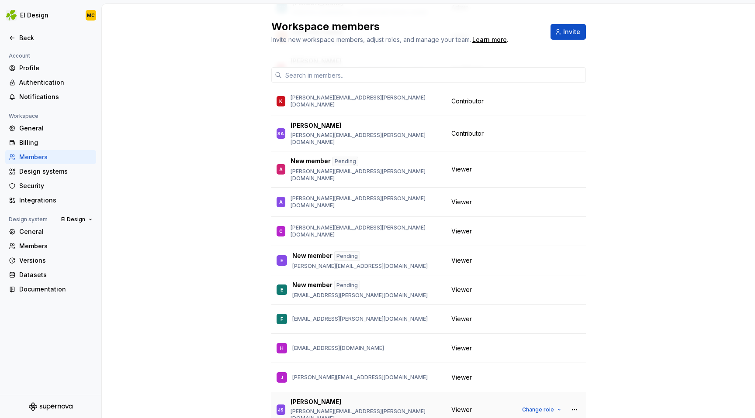
scroll to position [235, 0]
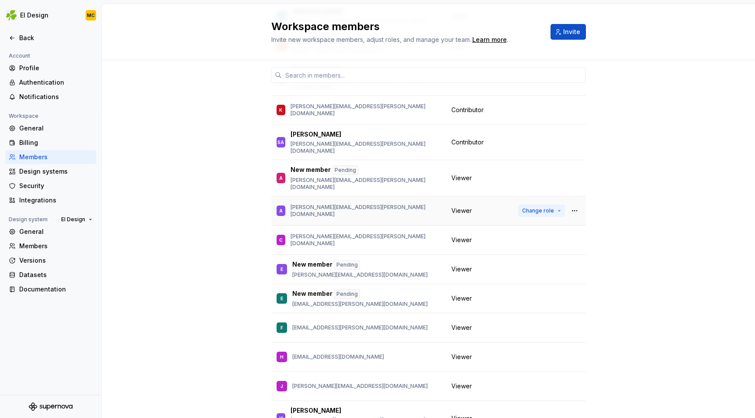
click at [538, 207] on span "Change role" at bounding box center [538, 210] width 32 height 7
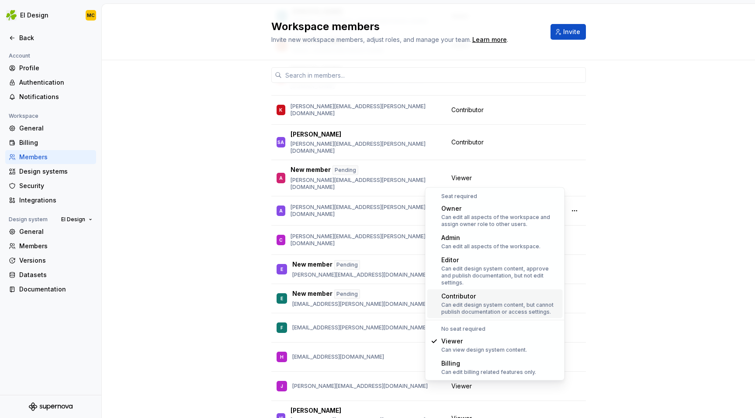
click at [481, 302] on div "Can edit design system content, but cannot publish documentation or access sett…" at bounding box center [500, 309] width 118 height 14
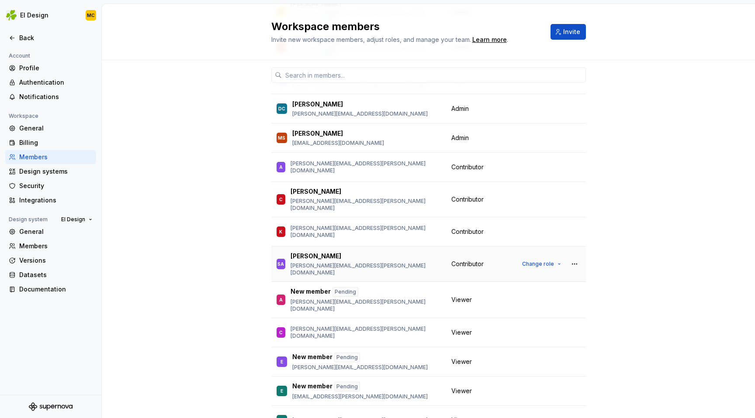
scroll to position [142, 0]
click at [34, 37] on div "Back" at bounding box center [55, 38] width 73 height 9
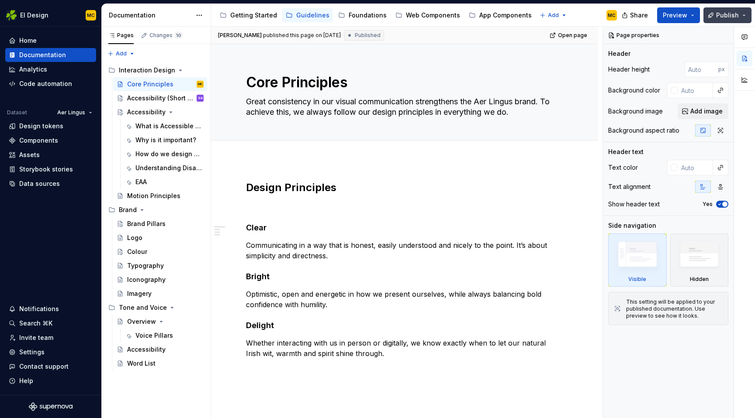
click at [742, 18] on button "Publish" at bounding box center [727, 15] width 48 height 16
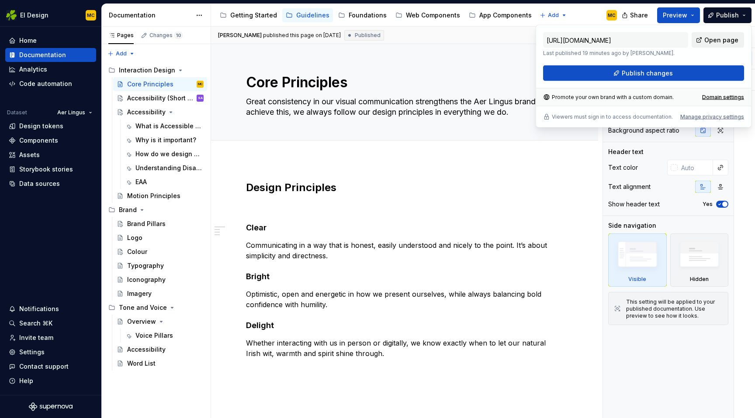
click at [724, 37] on span "Open page" at bounding box center [721, 40] width 34 height 9
click at [489, 58] on div "Edit header" at bounding box center [401, 59] width 380 height 16
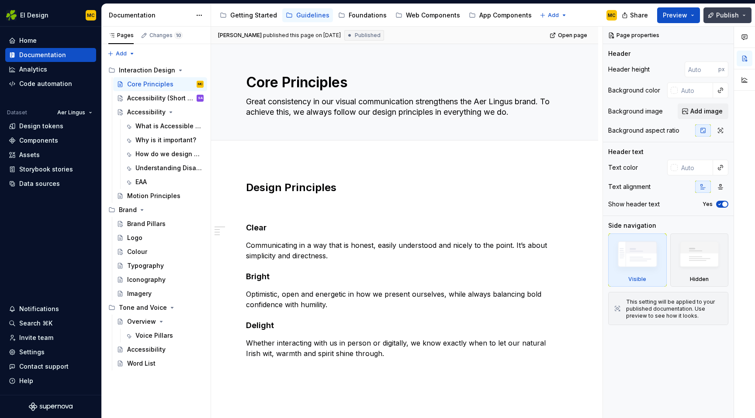
click at [742, 14] on button "Publish" at bounding box center [727, 15] width 48 height 16
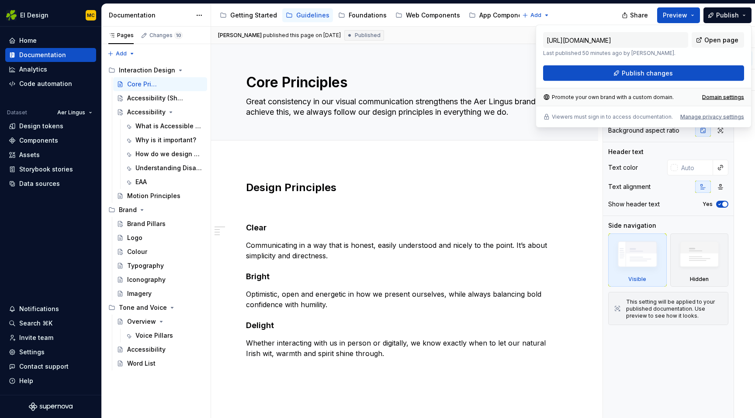
type textarea "*"
